Goal: Task Accomplishment & Management: Manage account settings

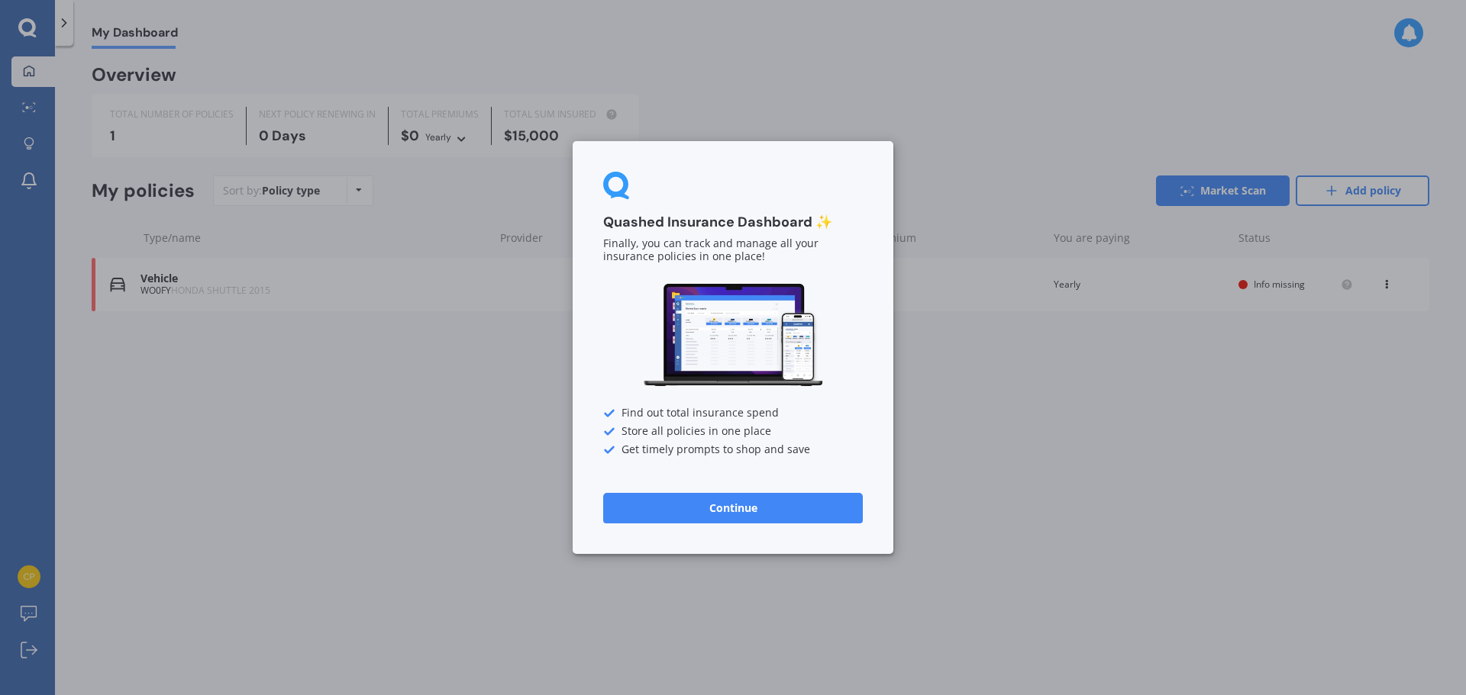
click at [749, 510] on button "Continue" at bounding box center [733, 508] width 260 height 31
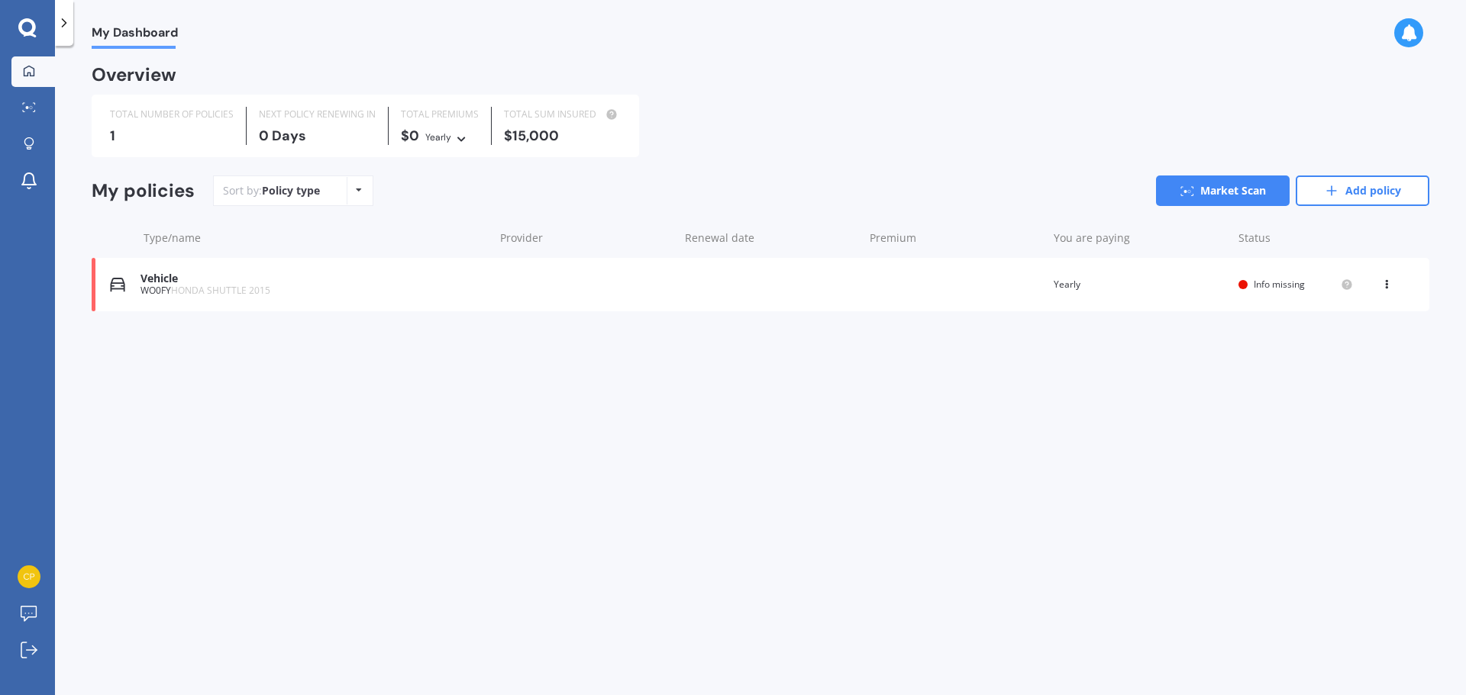
click at [192, 281] on div "Vehicle" at bounding box center [313, 279] width 346 height 13
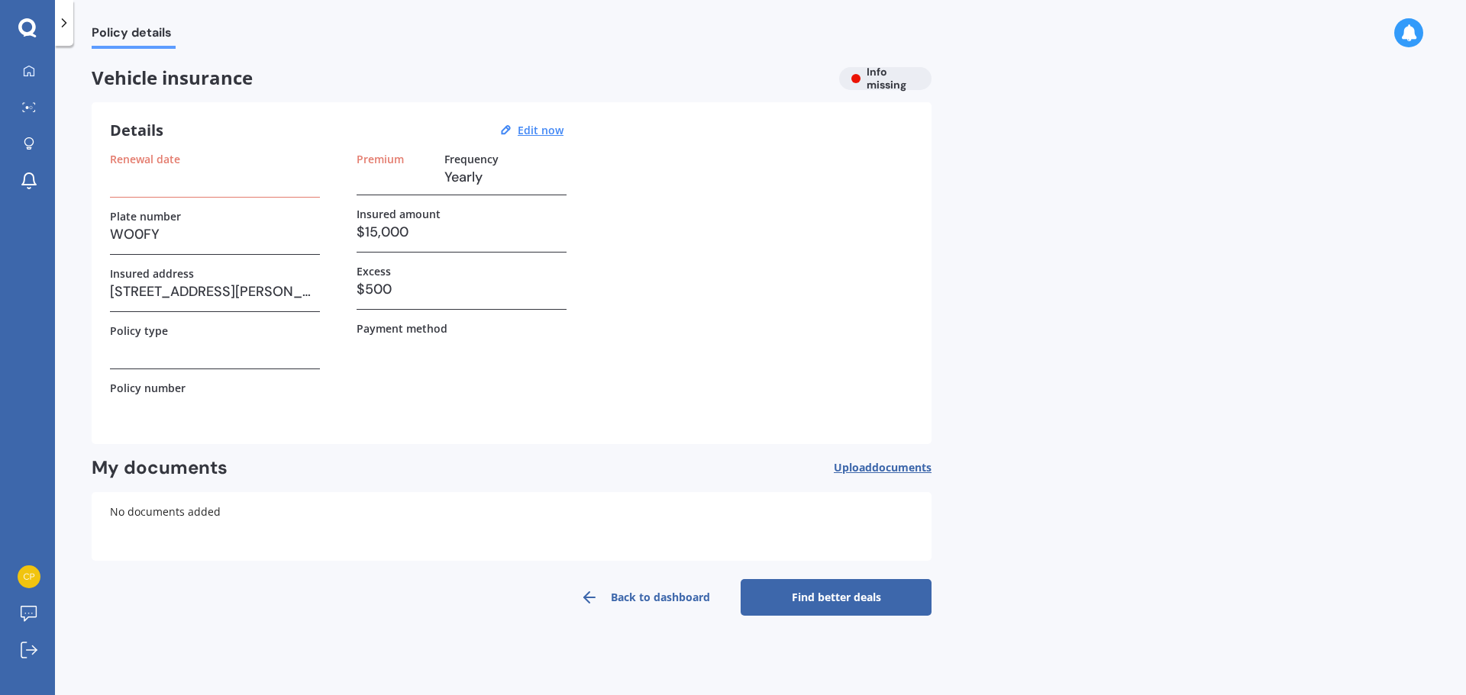
click at [163, 177] on h3 at bounding box center [215, 177] width 210 height 23
click at [163, 200] on div "Renewal date Plate number WO0FY Insured address [STREET_ADDRESS][PERSON_NAME] P…" at bounding box center [215, 289] width 210 height 273
click at [653, 599] on link "Back to dashboard" at bounding box center [645, 597] width 191 height 37
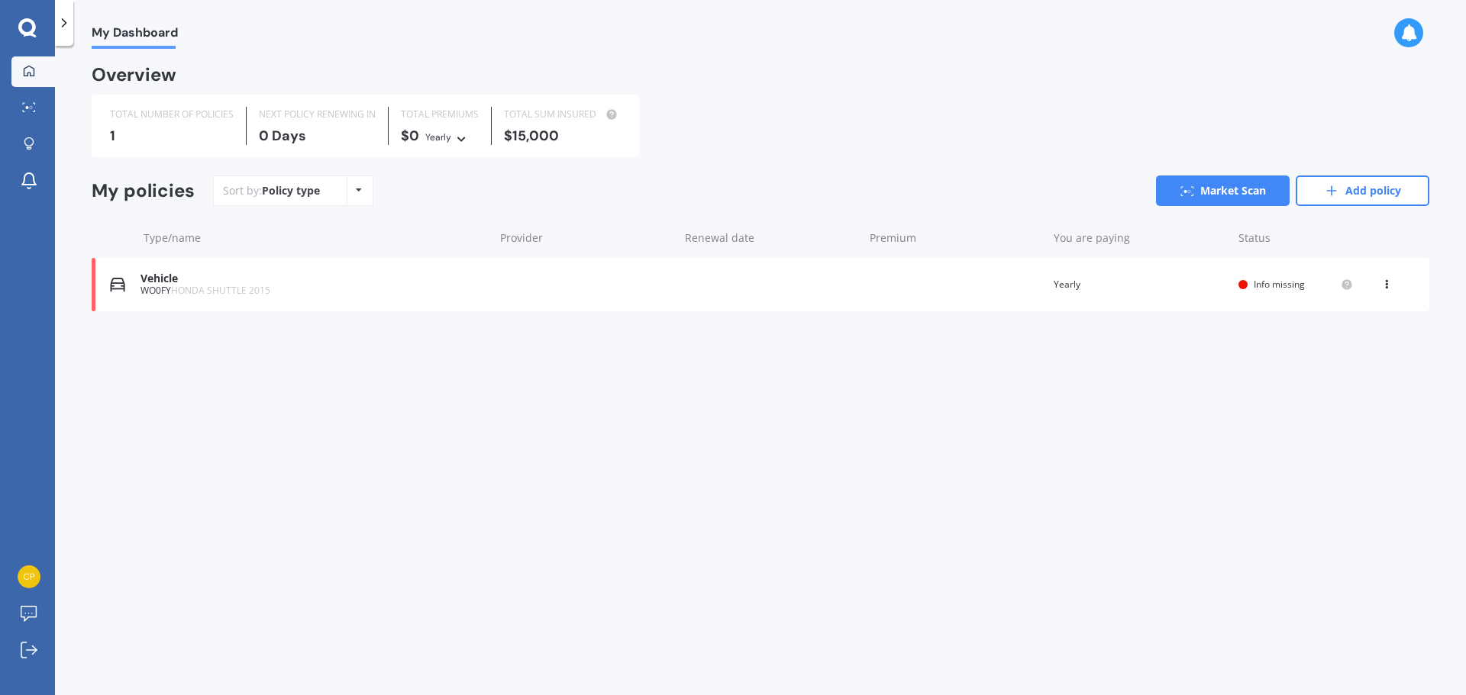
click at [1381, 282] on icon at bounding box center [1386, 281] width 11 height 9
click at [407, 311] on div "My policies Sort by: Policy type Policy type Alphabetical Date added Renewing n…" at bounding box center [760, 247] width 1337 height 142
click at [29, 124] on div "My Dashboard Market Scan Explore insurance Notifications" at bounding box center [27, 129] width 55 height 147
click at [27, 102] on link "Market Scan" at bounding box center [33, 108] width 44 height 31
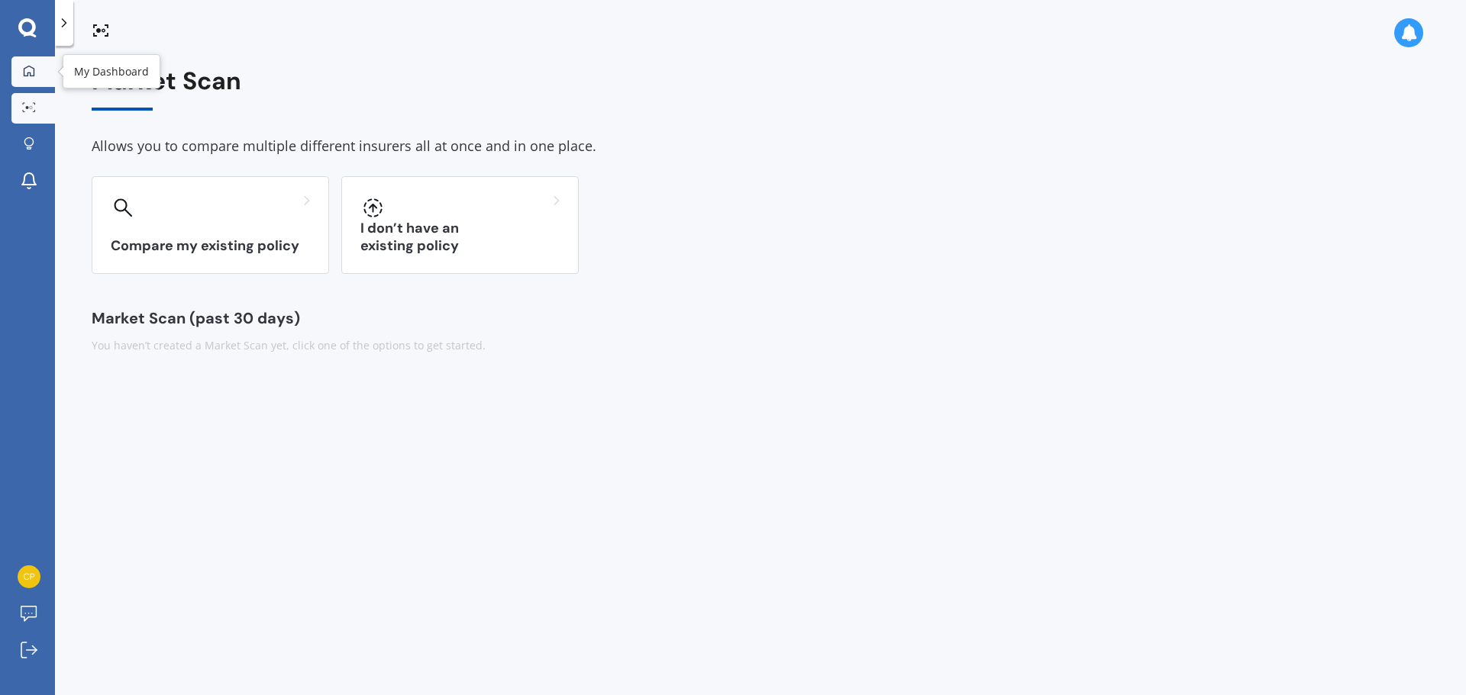
click at [30, 79] on link "My Dashboard" at bounding box center [33, 71] width 44 height 31
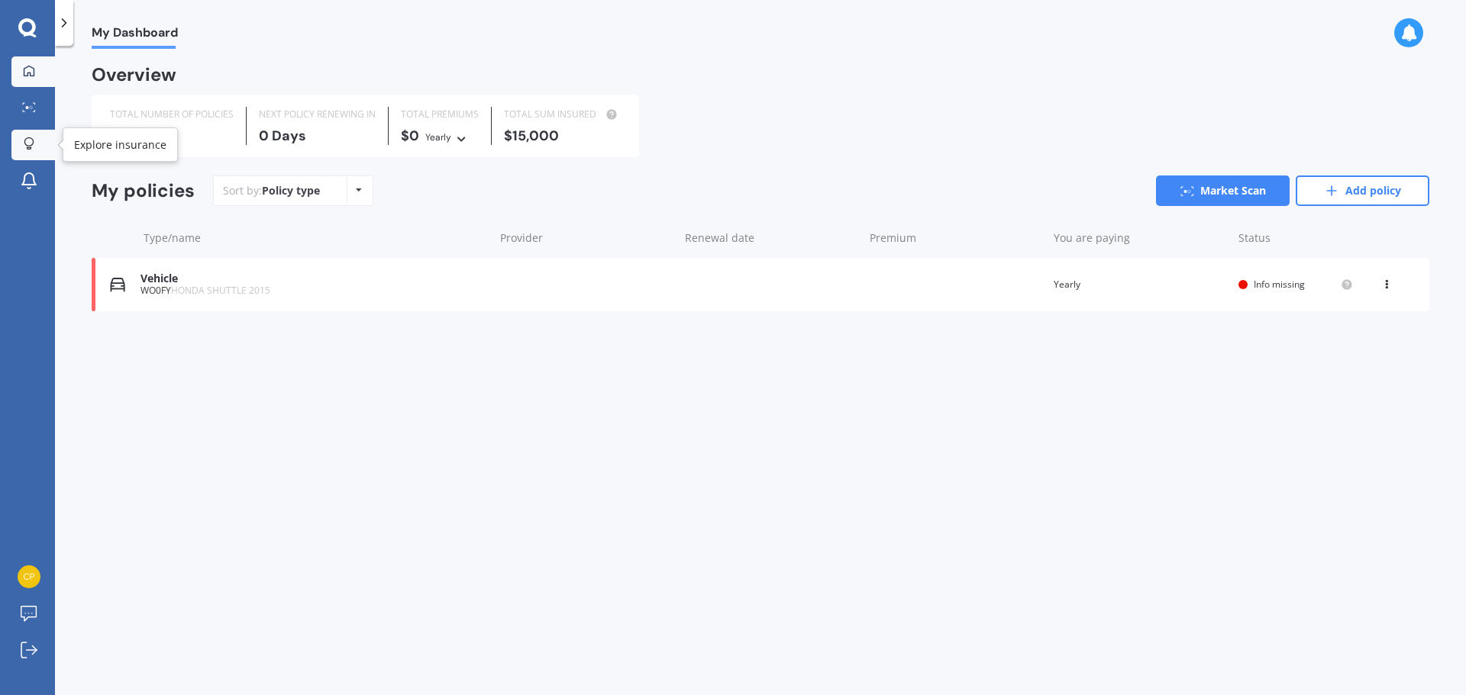
click at [27, 141] on icon at bounding box center [29, 143] width 11 height 13
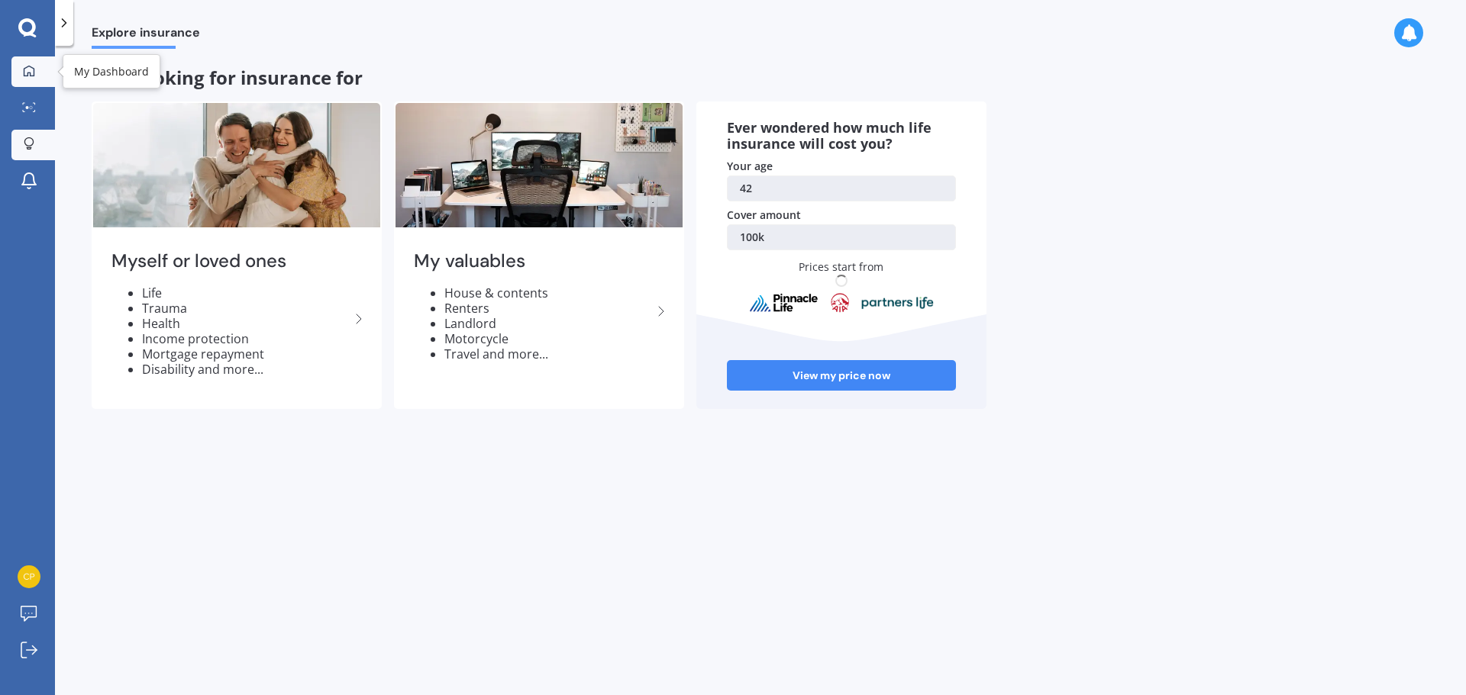
click at [30, 70] on icon at bounding box center [29, 71] width 12 height 12
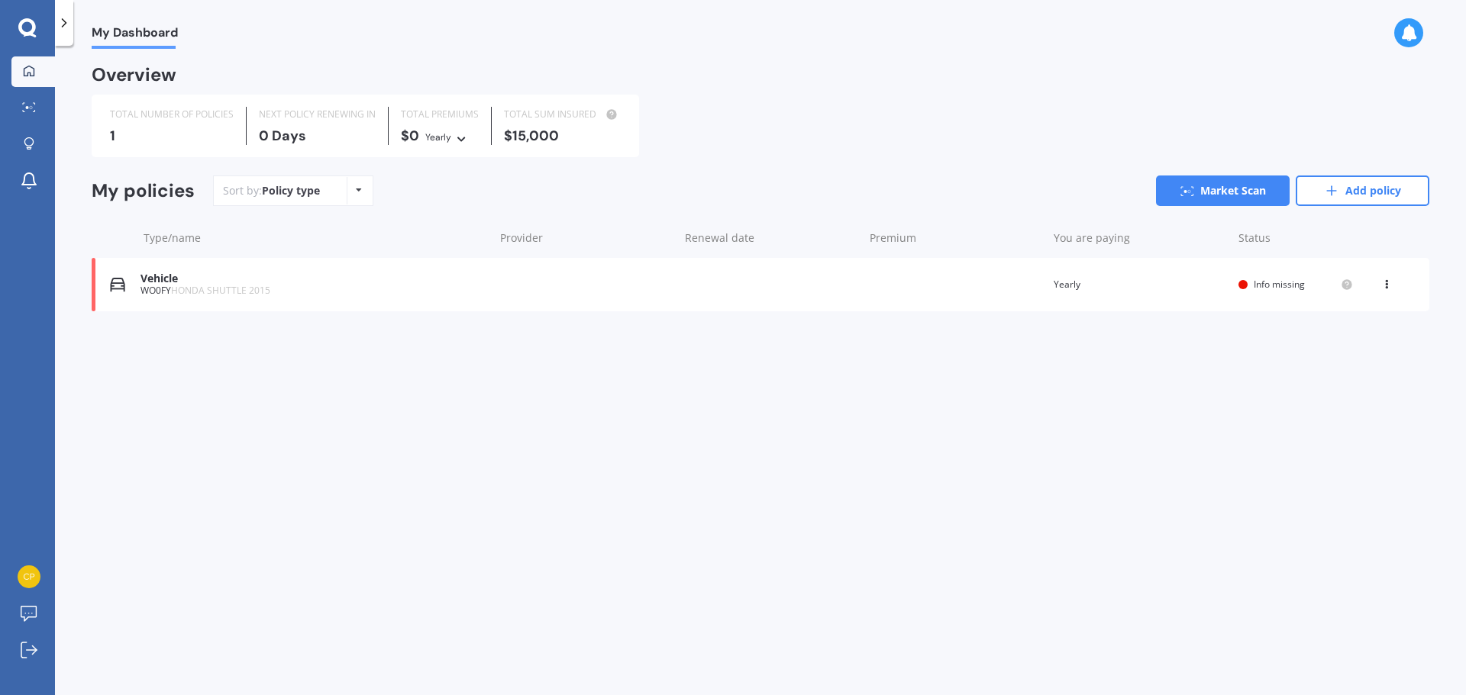
click at [1276, 279] on span "Info missing" at bounding box center [1278, 284] width 51 height 13
